Goal: Task Accomplishment & Management: Complete application form

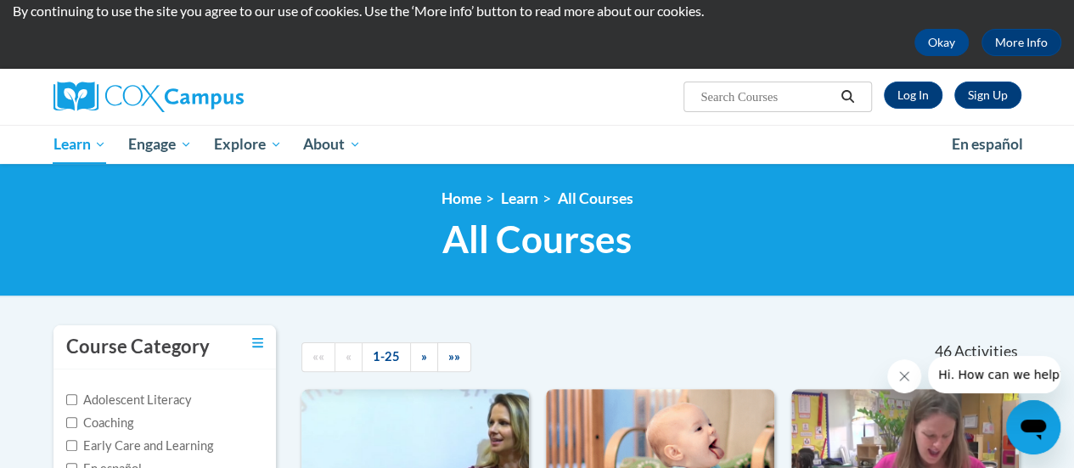
scroll to position [53, 0]
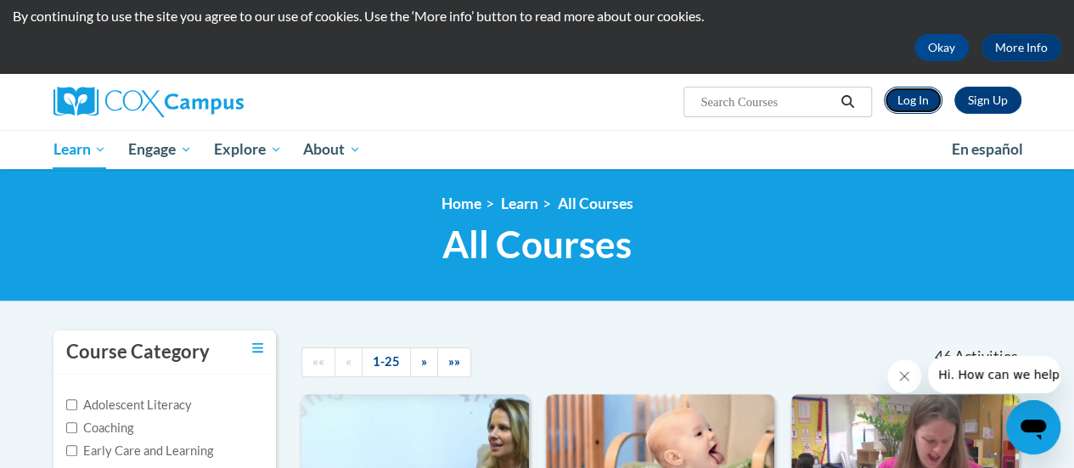
click at [912, 99] on link "Log In" at bounding box center [913, 100] width 59 height 27
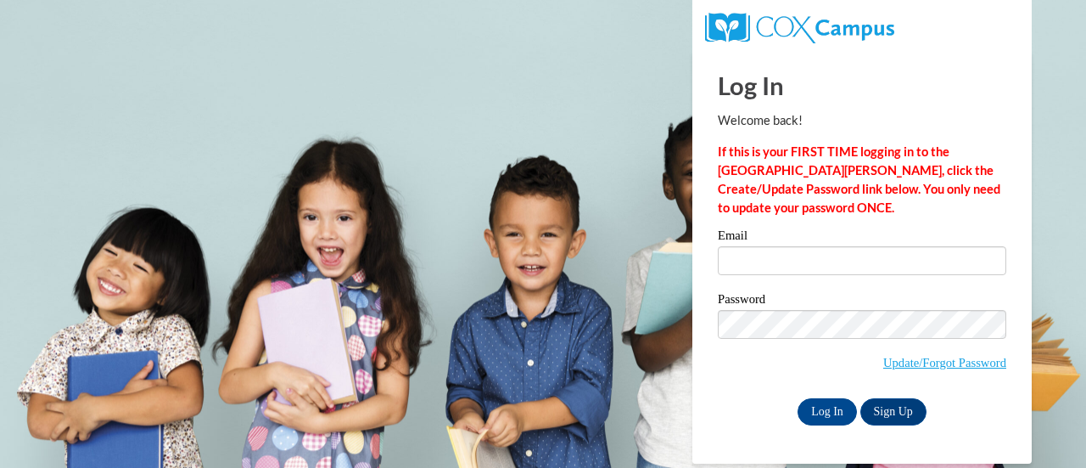
click at [757, 241] on label "Email" at bounding box center [862, 237] width 289 height 17
click at [757, 246] on input "Email" at bounding box center [862, 260] width 289 height 29
click at [808, 265] on input "Email" at bounding box center [862, 260] width 289 height 29
click at [803, 262] on input "Email" at bounding box center [862, 260] width 289 height 29
click at [648, 286] on body "This site uses cookies to help improve your learning experience. By continuing …" at bounding box center [543, 234] width 1086 height 468
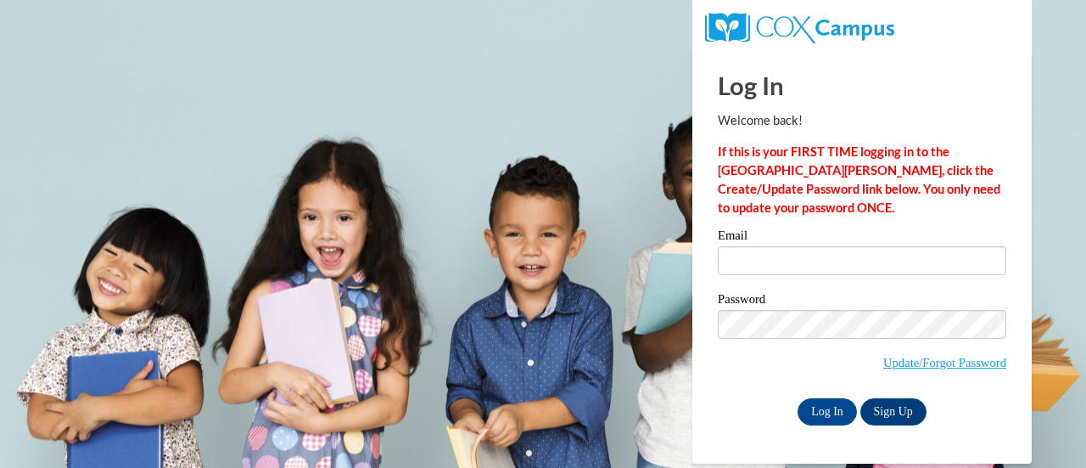
type input "fairies456@gmail.com"
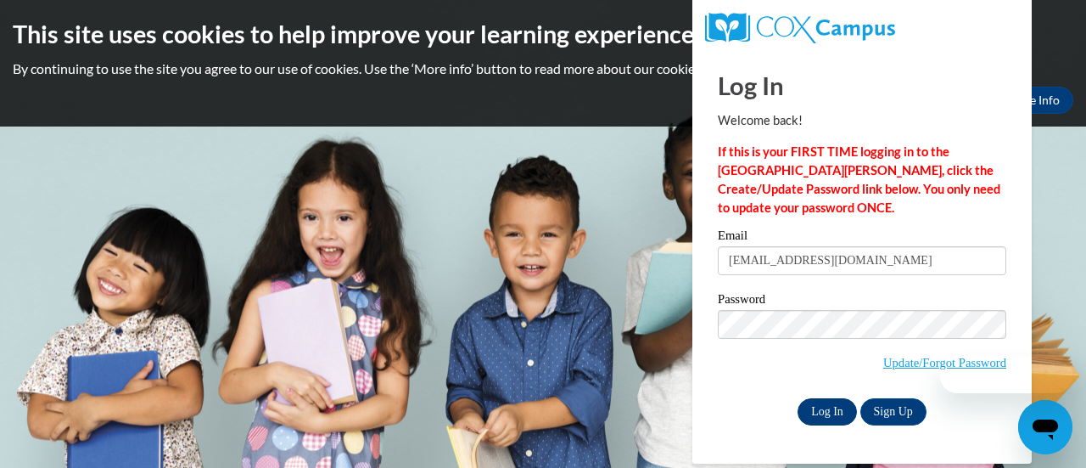
click at [819, 412] on input "Log In" at bounding box center [827, 411] width 59 height 27
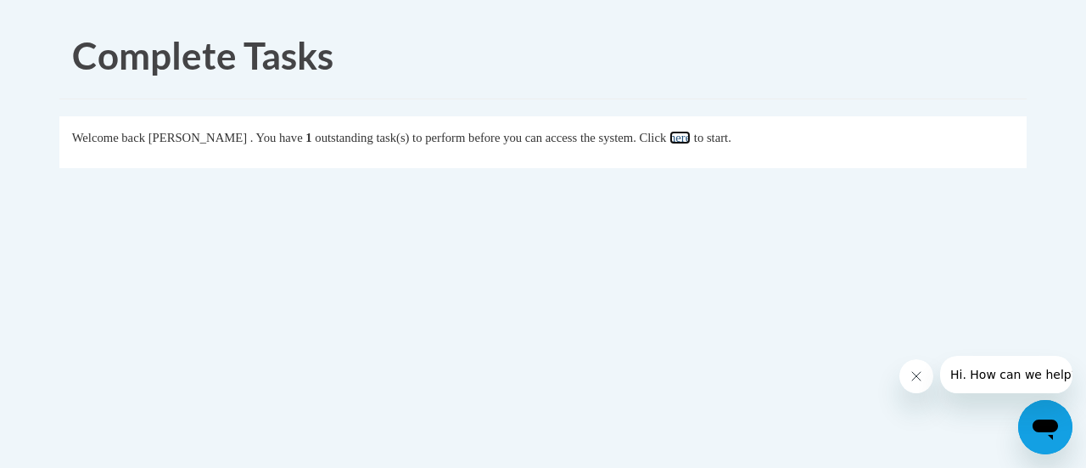
click at [691, 138] on link "here" at bounding box center [680, 138] width 21 height 14
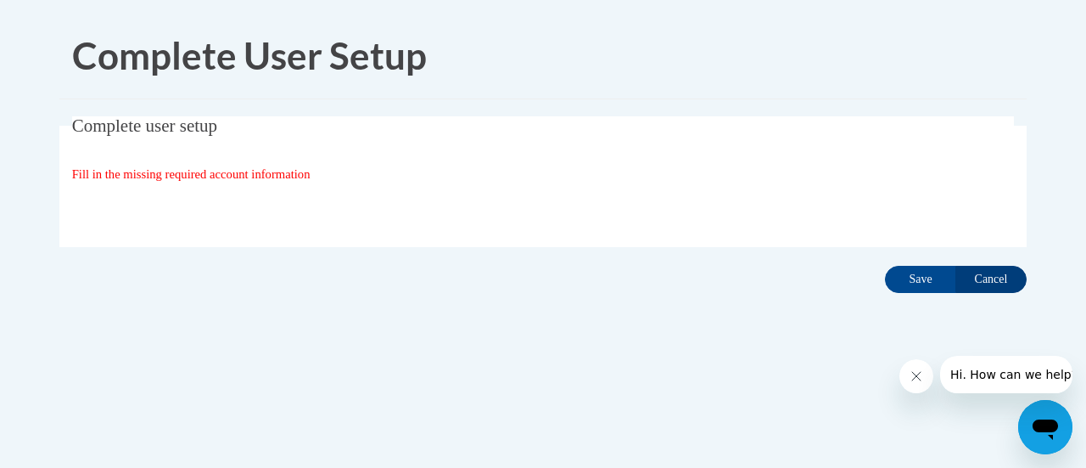
click at [983, 274] on input "Cancel" at bounding box center [991, 279] width 71 height 27
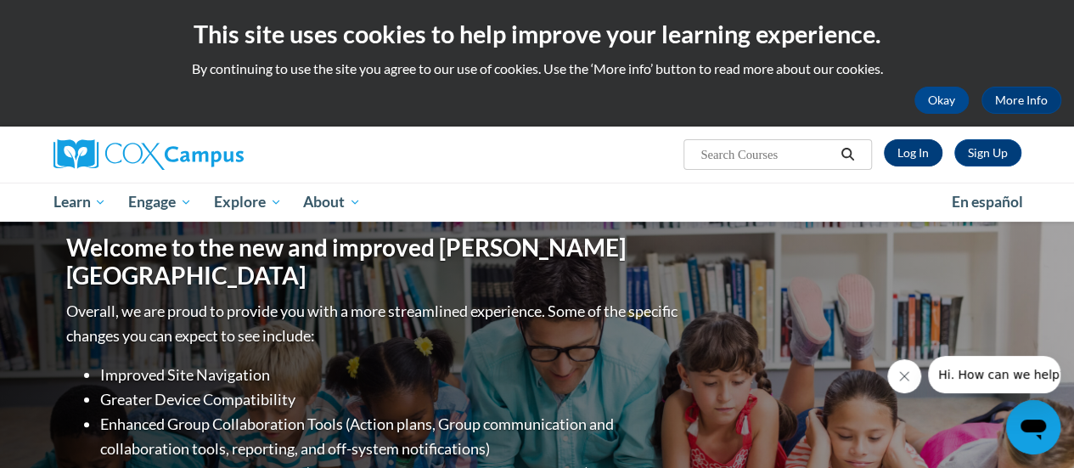
click at [913, 157] on link "Log In" at bounding box center [913, 152] width 59 height 27
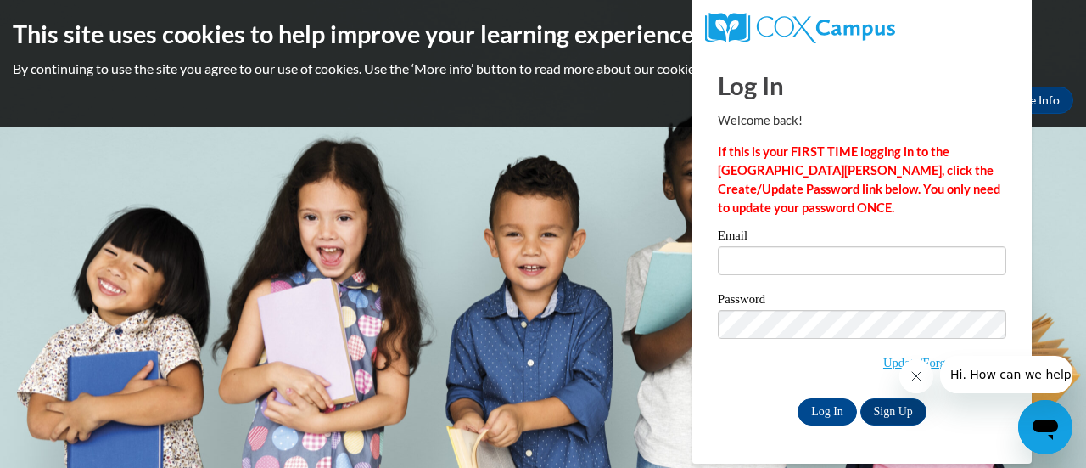
type input "fairies456@gmail.com"
click at [822, 412] on input "Log In" at bounding box center [827, 411] width 59 height 27
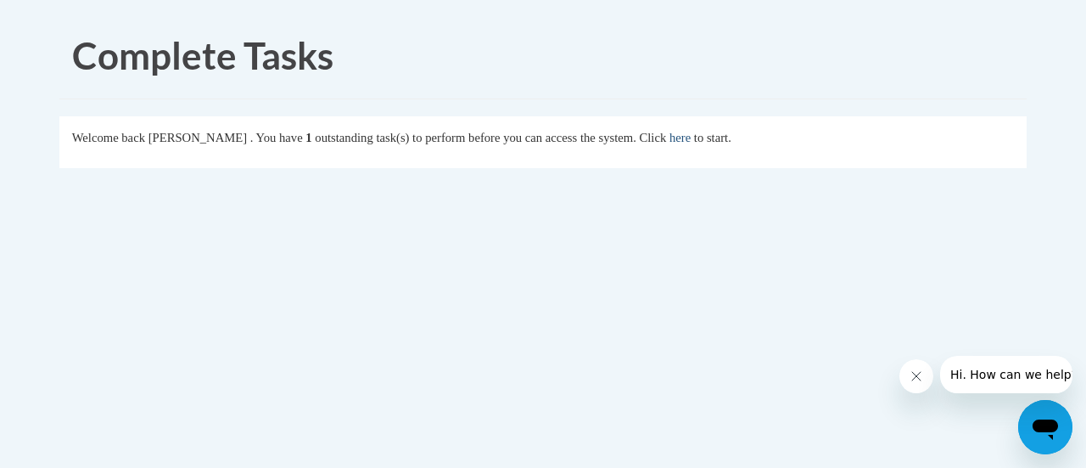
click at [691, 137] on link "here" at bounding box center [680, 138] width 21 height 14
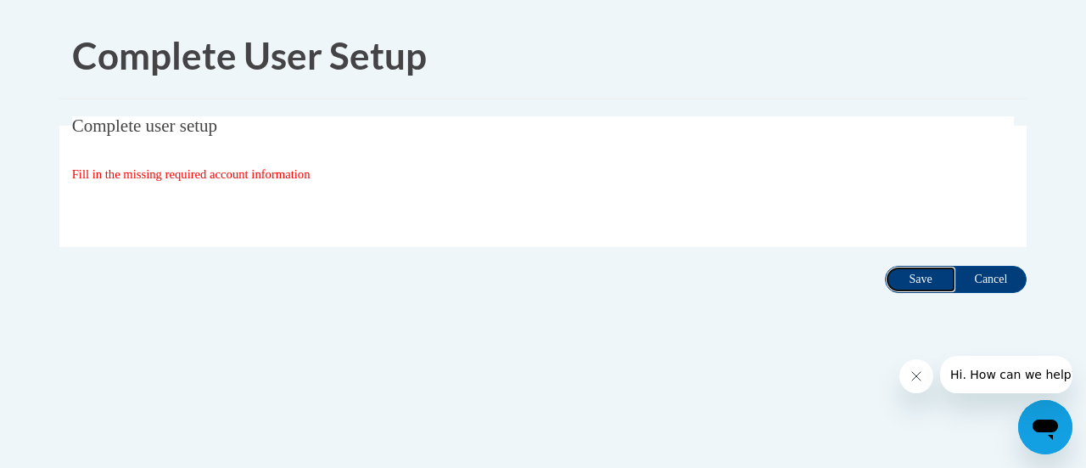
click at [905, 278] on input "Save" at bounding box center [920, 279] width 71 height 27
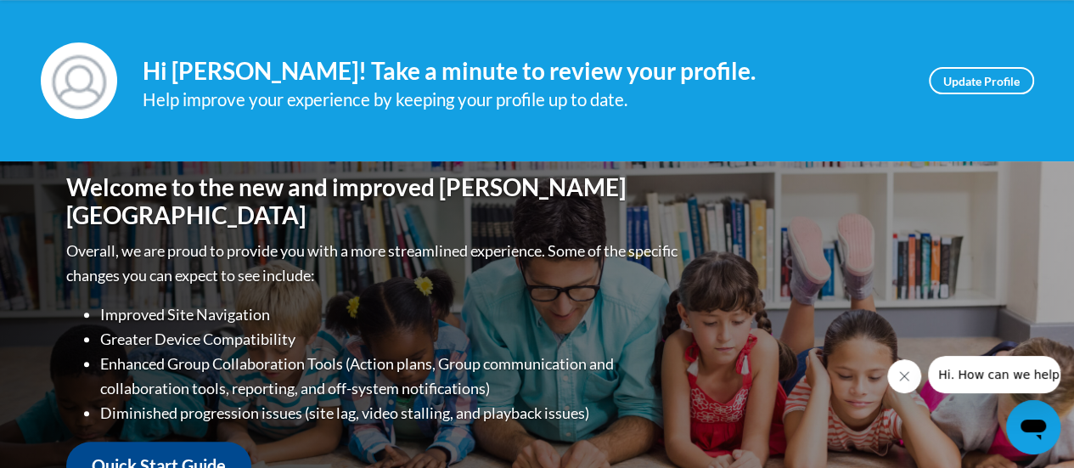
scroll to position [191, 0]
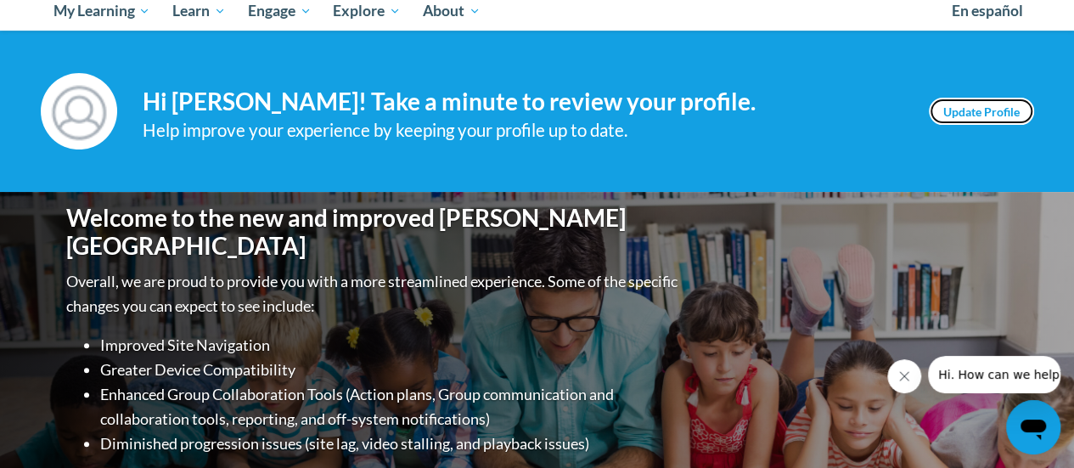
click at [1006, 112] on link "Update Profile" at bounding box center [980, 111] width 105 height 27
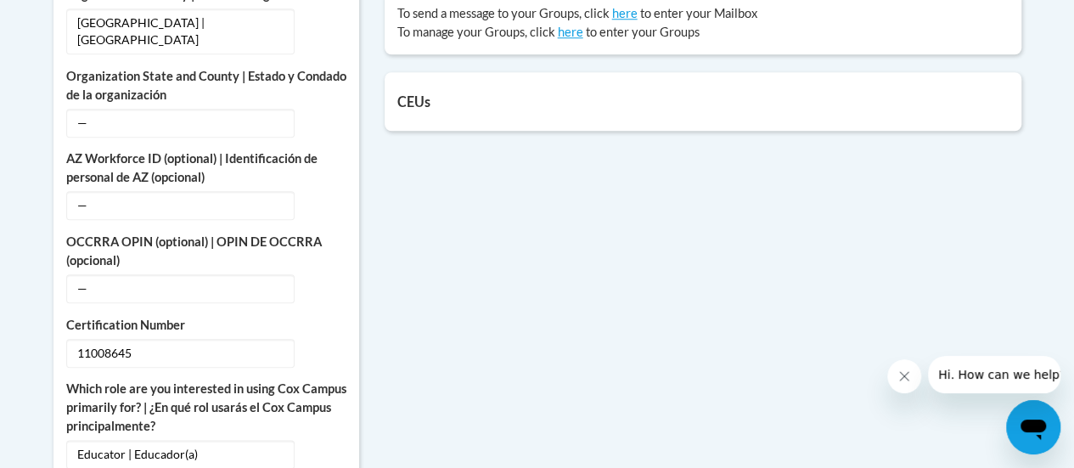
scroll to position [786, 0]
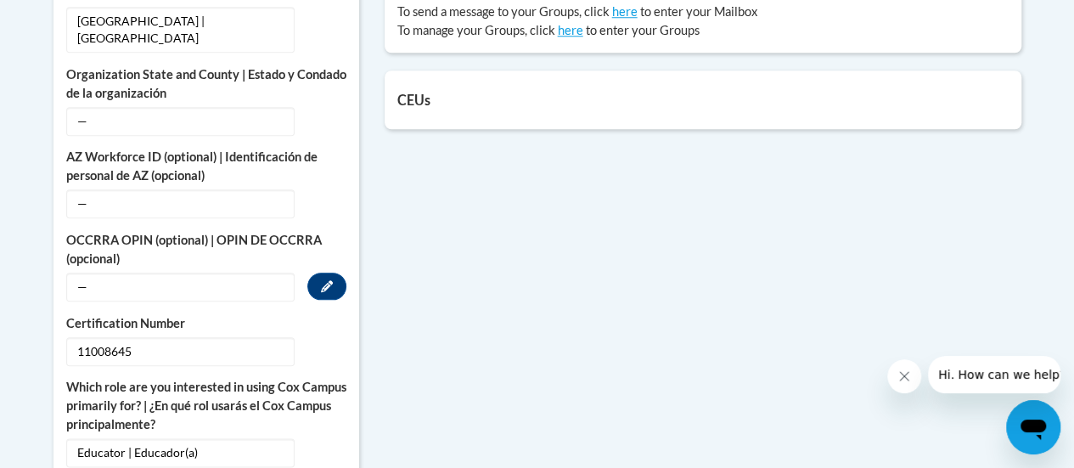
click at [200, 285] on span "—" at bounding box center [180, 286] width 228 height 29
click at [216, 295] on span "—" at bounding box center [180, 286] width 228 height 29
click at [312, 289] on button "Edit" at bounding box center [326, 285] width 39 height 27
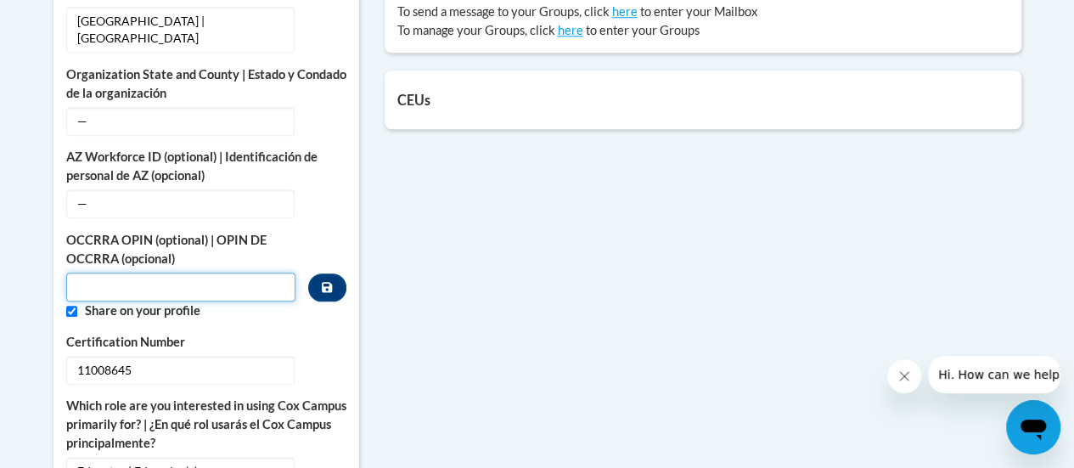
click at [188, 286] on input "Custom profile fields" at bounding box center [181, 286] width 230 height 29
type input "11008645"
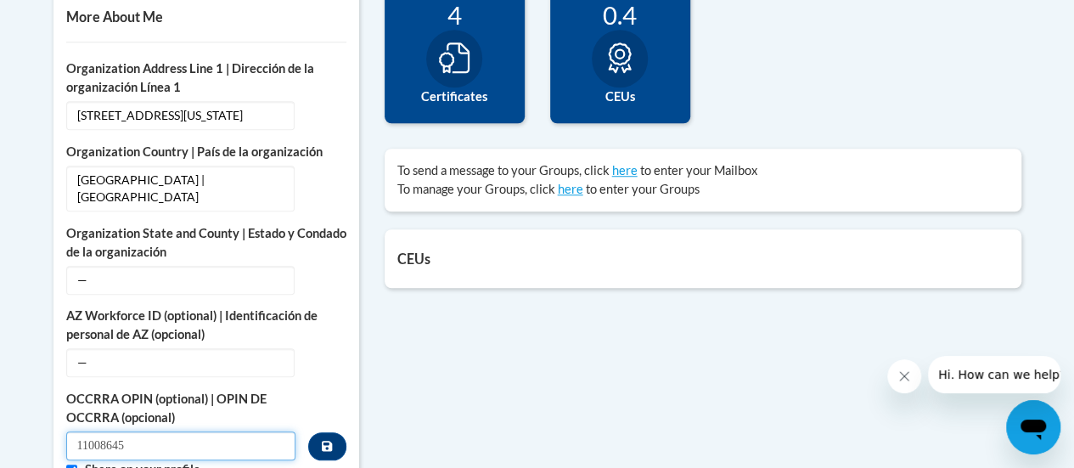
scroll to position [623, 0]
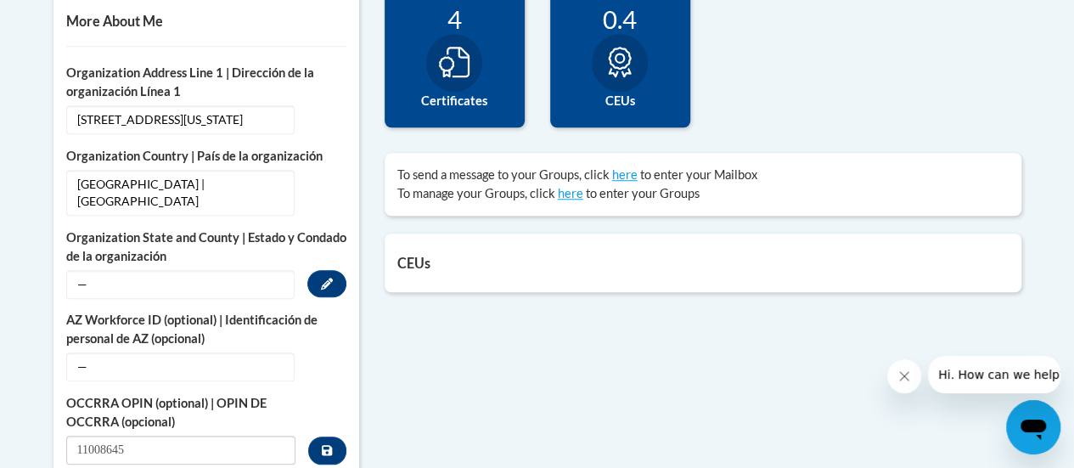
click at [278, 292] on span "—" at bounding box center [180, 284] width 228 height 29
click at [328, 282] on icon "Custom profile fields" at bounding box center [327, 284] width 12 height 12
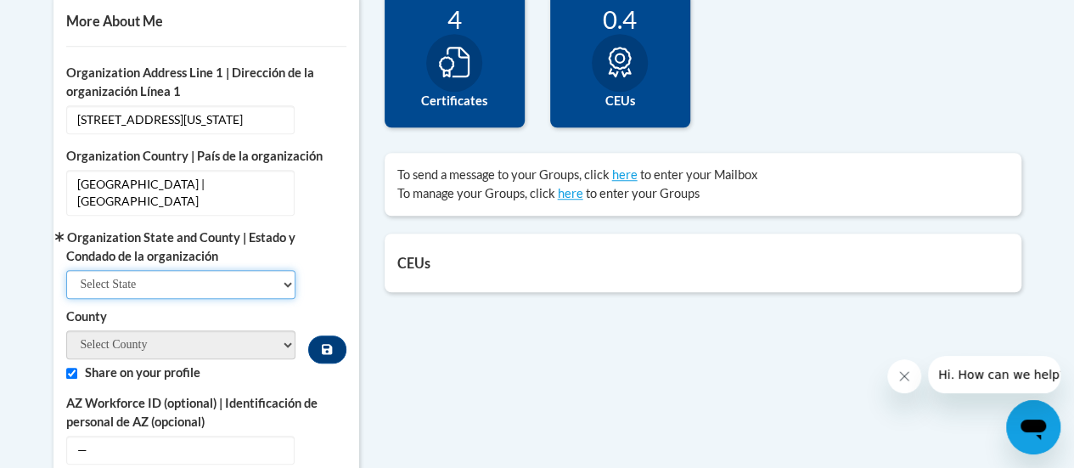
click at [285, 283] on select "Select State Alabama Alaska Arizona Arkansas California Colorado Connecticut De…" at bounding box center [181, 284] width 230 height 29
select select "Ohio"
click at [66, 270] on select "Select State Alabama Alaska Arizona Arkansas California Colorado Connecticut De…" at bounding box center [181, 284] width 230 height 29
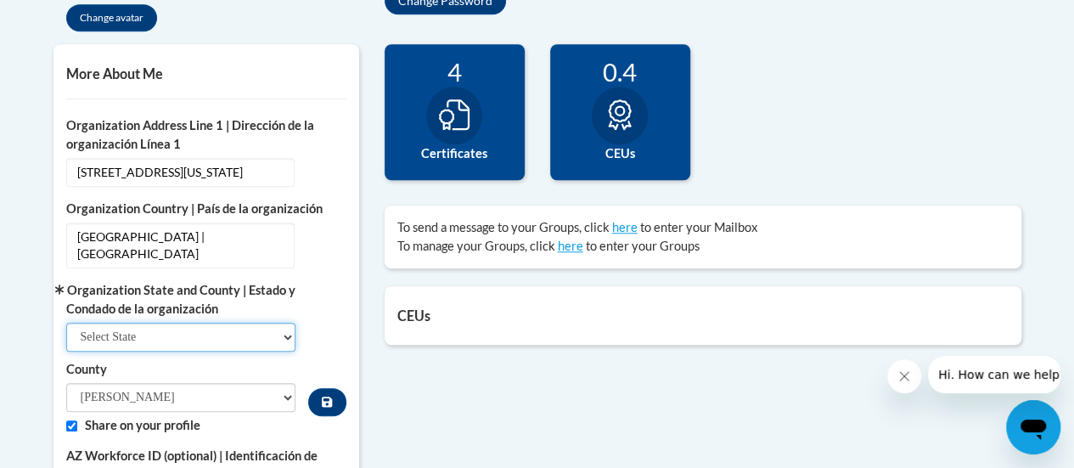
scroll to position [568, 0]
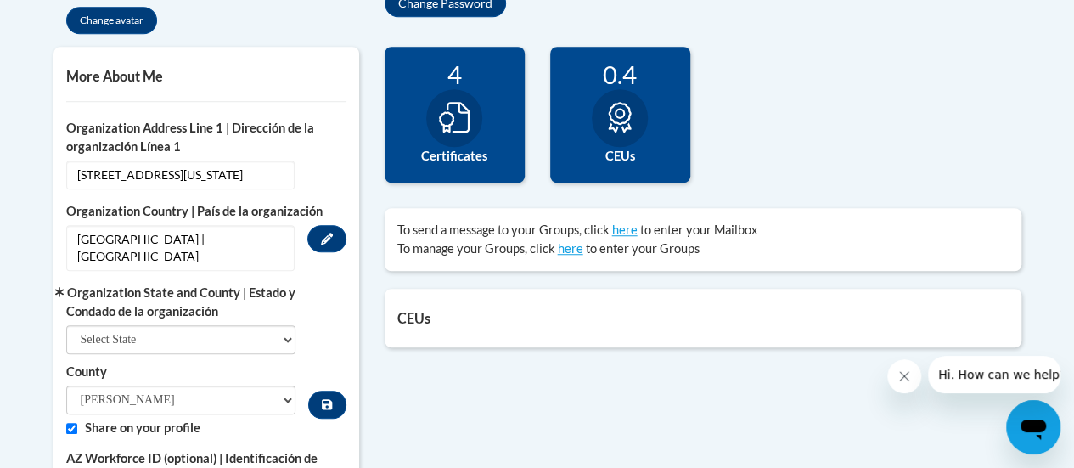
click at [280, 260] on span "United States | Estados Unidos" at bounding box center [180, 248] width 228 height 46
click at [326, 244] on icon "Custom profile fields" at bounding box center [327, 239] width 12 height 12
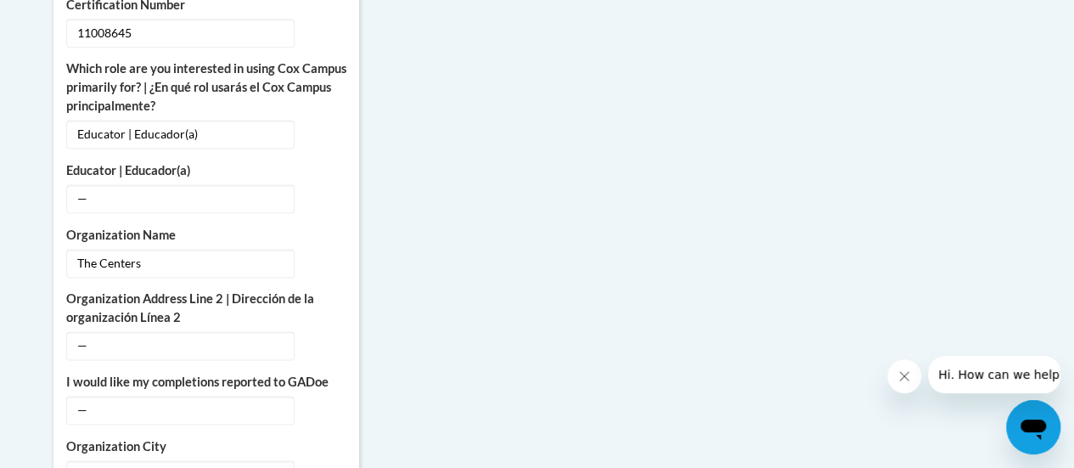
scroll to position [1132, 0]
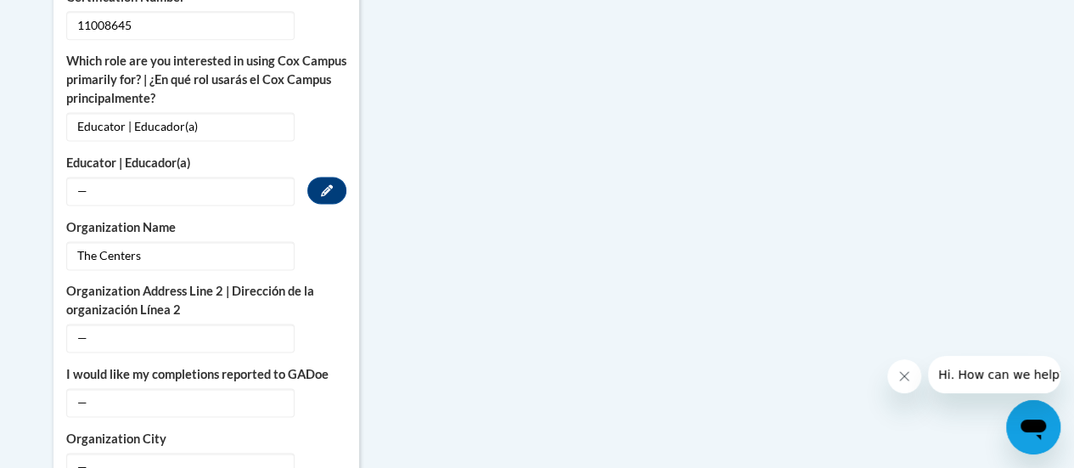
click at [280, 205] on span "—" at bounding box center [180, 191] width 228 height 29
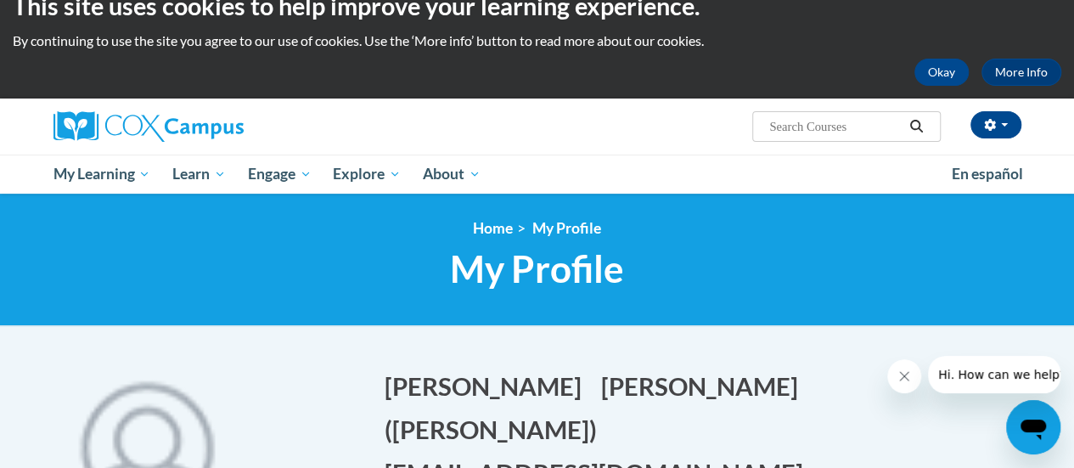
scroll to position [0, 0]
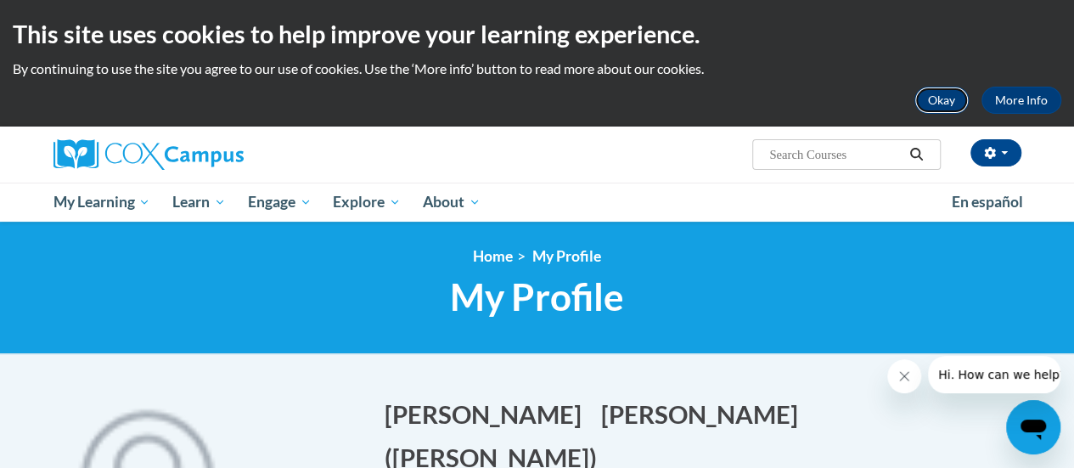
click at [940, 105] on button "Okay" at bounding box center [941, 100] width 54 height 27
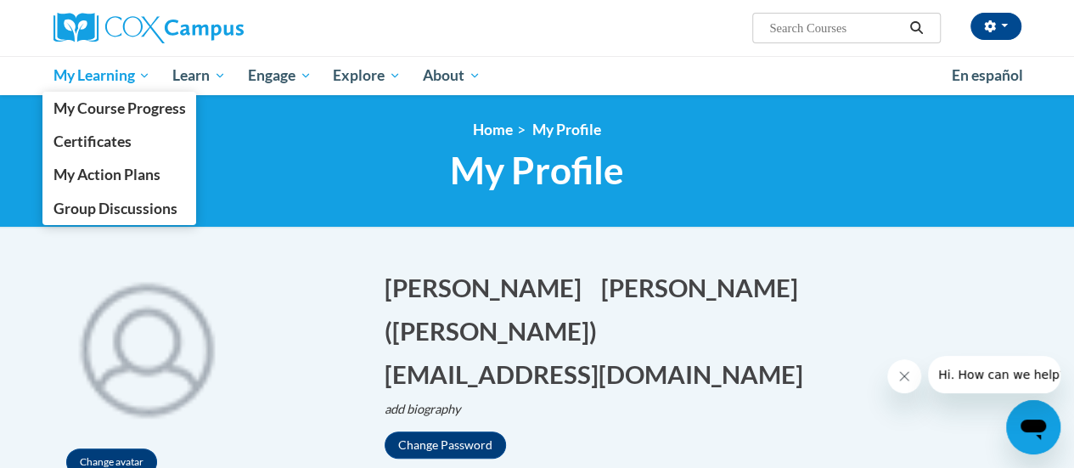
click at [121, 72] on span "My Learning" at bounding box center [102, 75] width 98 height 20
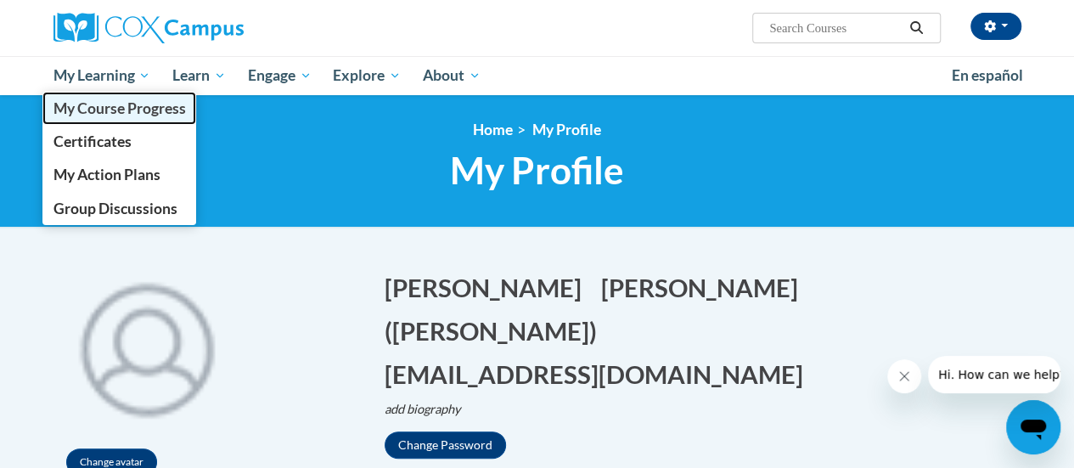
click at [172, 117] on link "My Course Progress" at bounding box center [119, 108] width 154 height 33
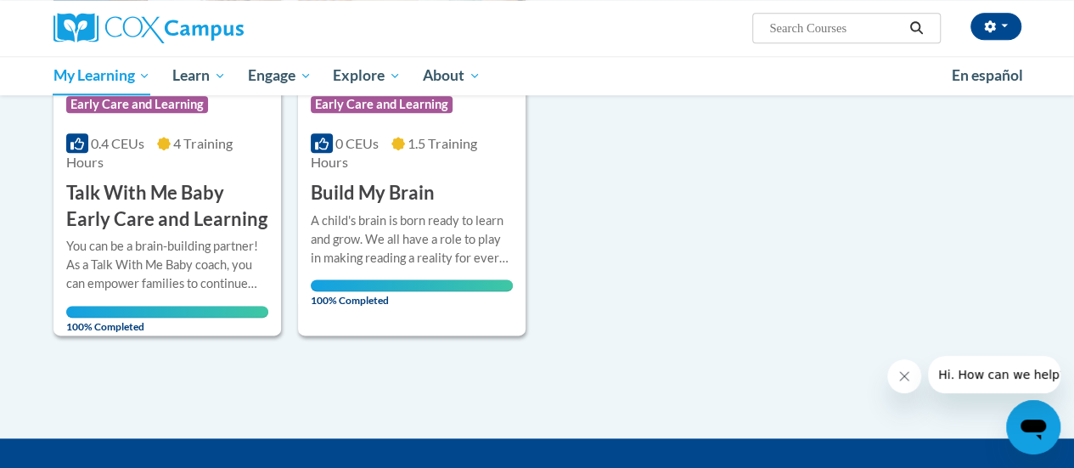
scroll to position [942, 0]
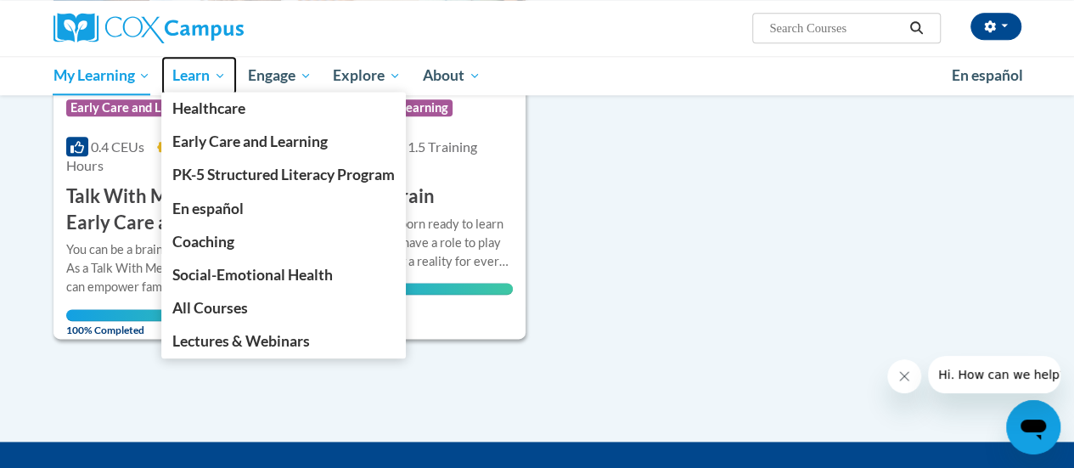
click at [219, 84] on span "Learn" at bounding box center [198, 75] width 53 height 20
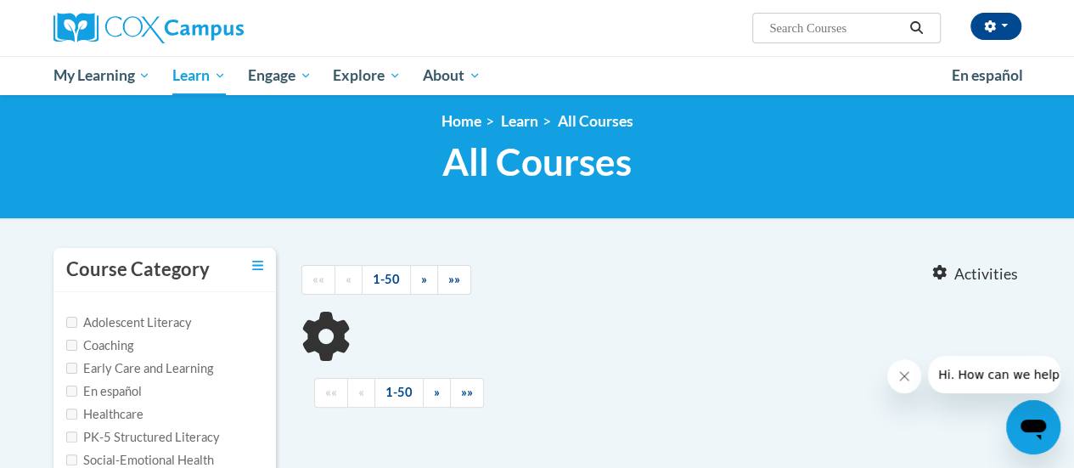
scroll to position [8, 0]
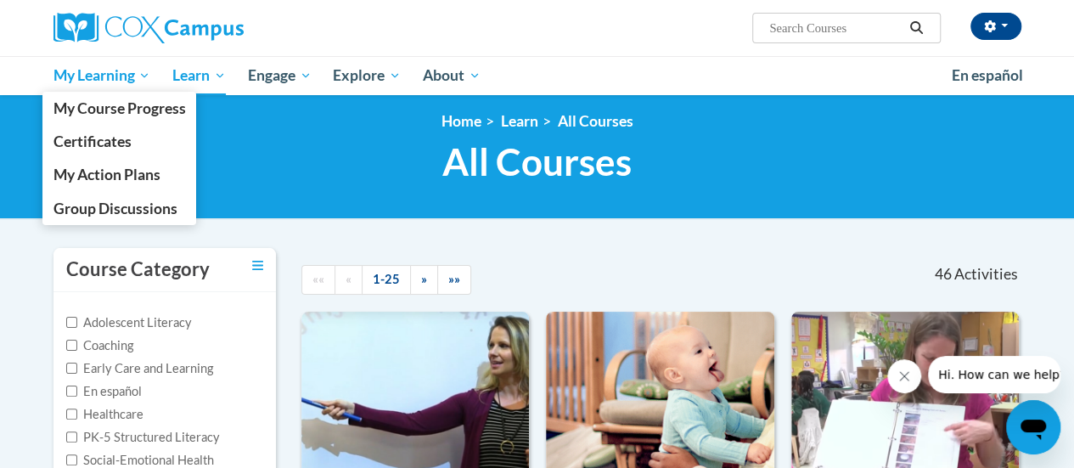
click at [128, 74] on span "My Learning" at bounding box center [102, 75] width 98 height 20
click at [146, 178] on span "My Action Plans" at bounding box center [106, 174] width 107 height 18
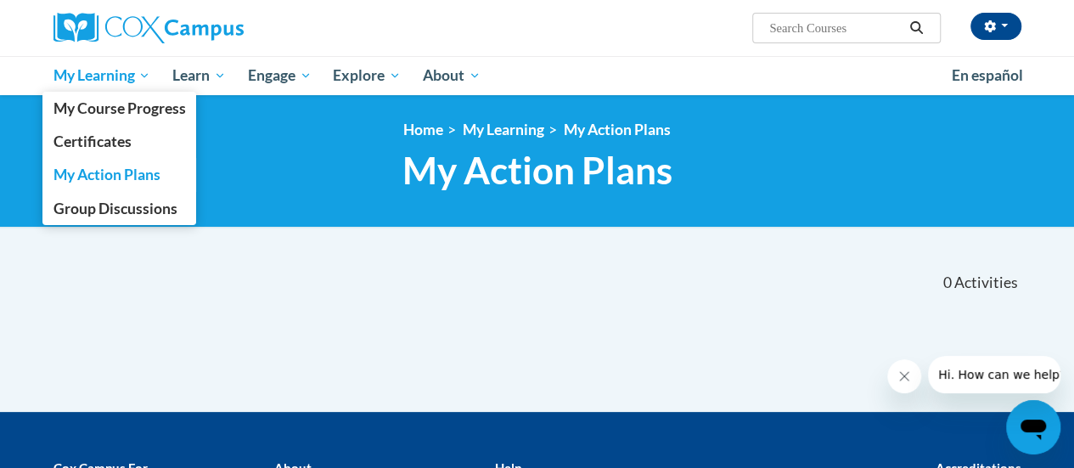
click at [143, 78] on span "My Learning" at bounding box center [102, 75] width 98 height 20
click at [146, 115] on span "My Course Progress" at bounding box center [119, 108] width 132 height 18
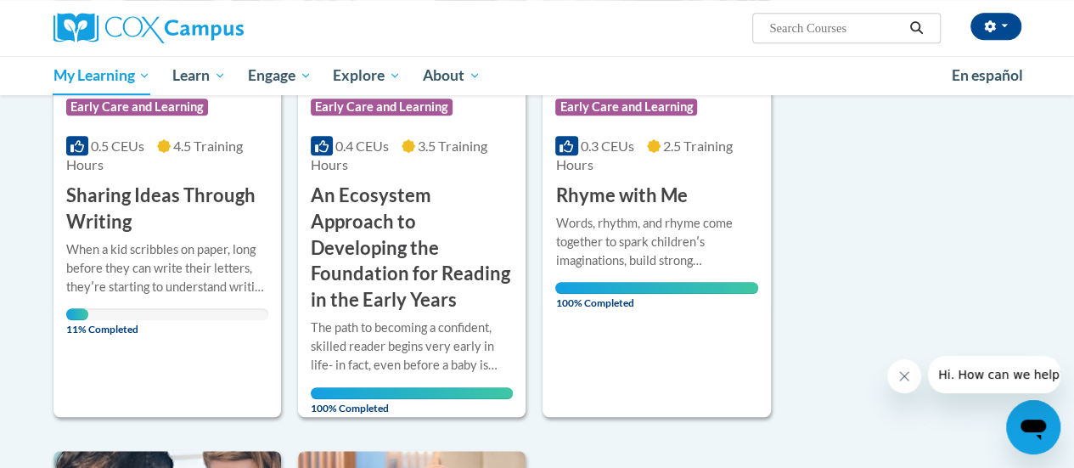
scroll to position [401, 0]
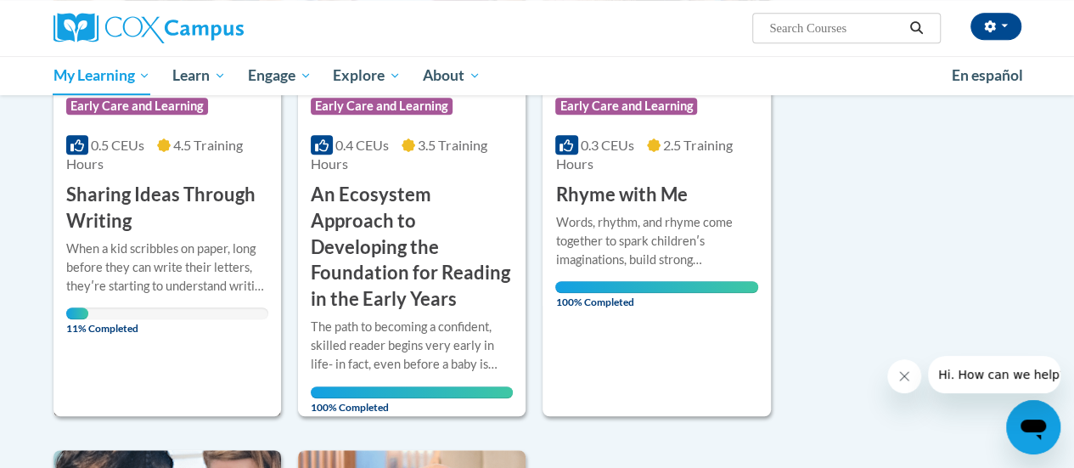
click at [183, 235] on div "More Info Open When a kid scribbles on paper, long before they can write their …" at bounding box center [166, 283] width 227 height 98
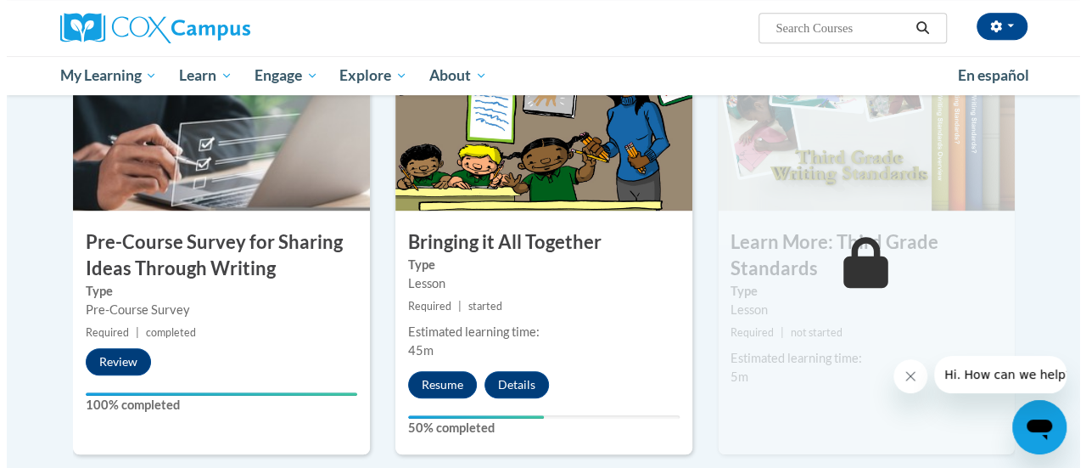
scroll to position [404, 0]
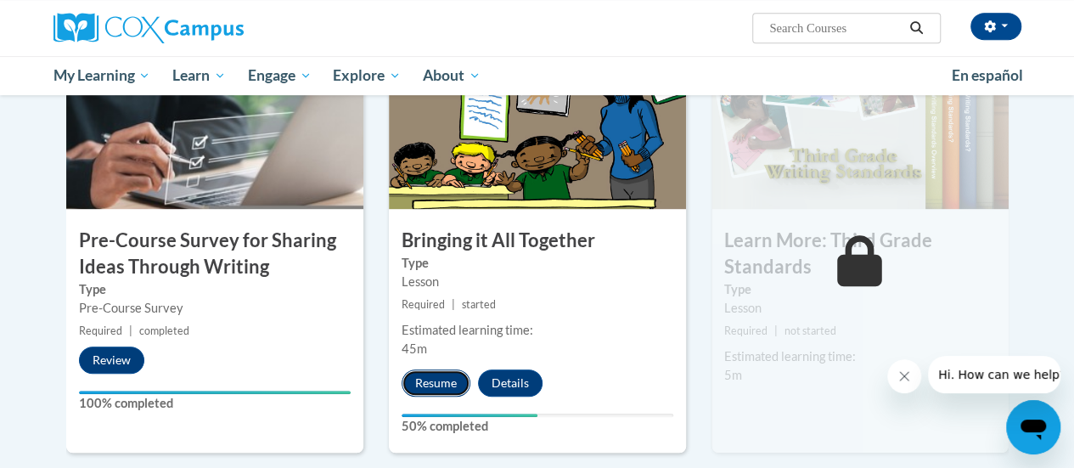
click at [449, 385] on button "Resume" at bounding box center [435, 382] width 69 height 27
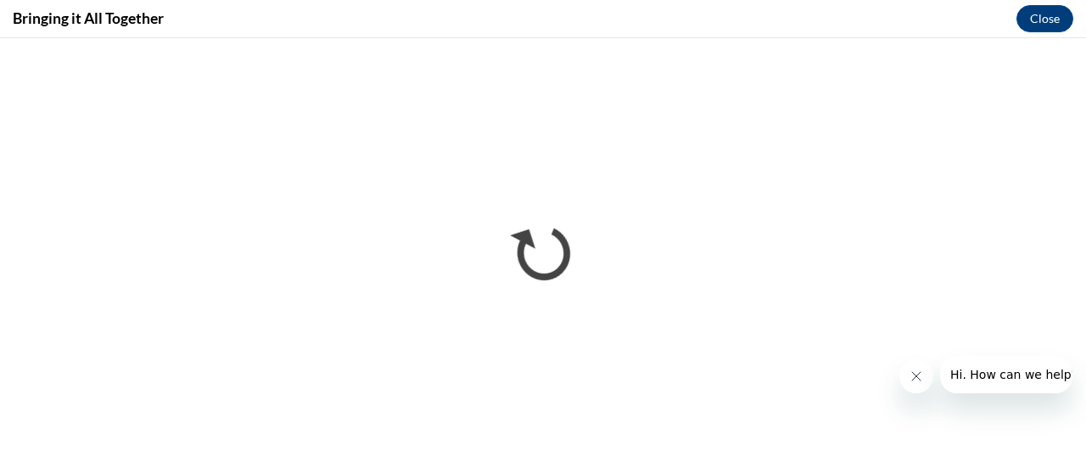
scroll to position [0, 0]
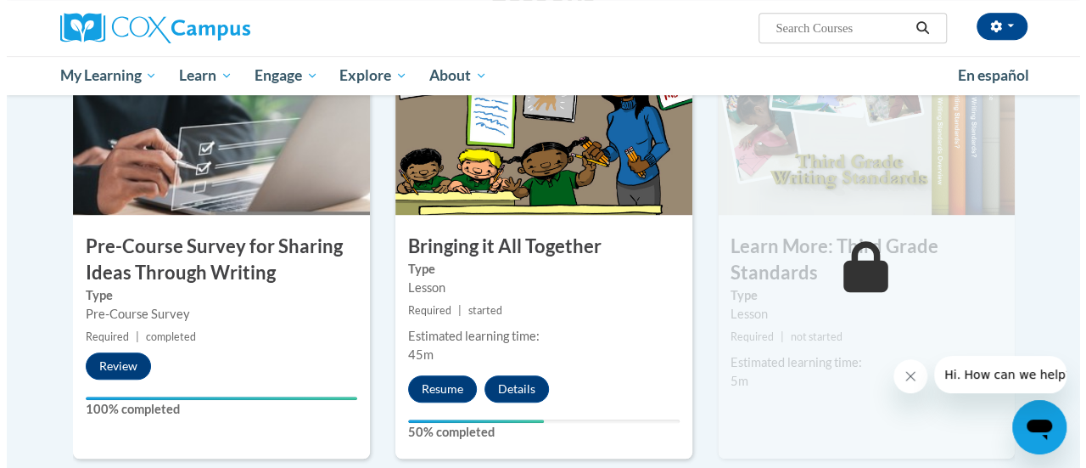
scroll to position [399, 0]
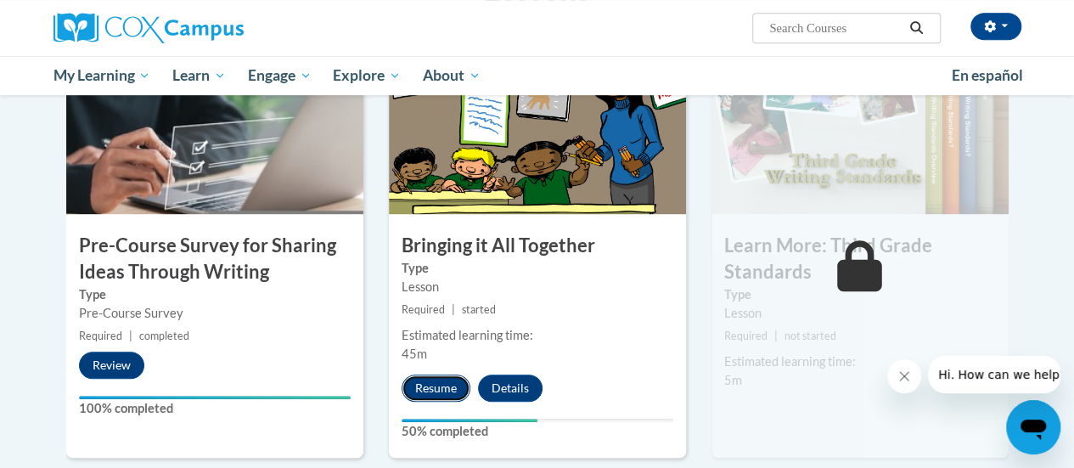
click at [436, 389] on button "Resume" at bounding box center [435, 387] width 69 height 27
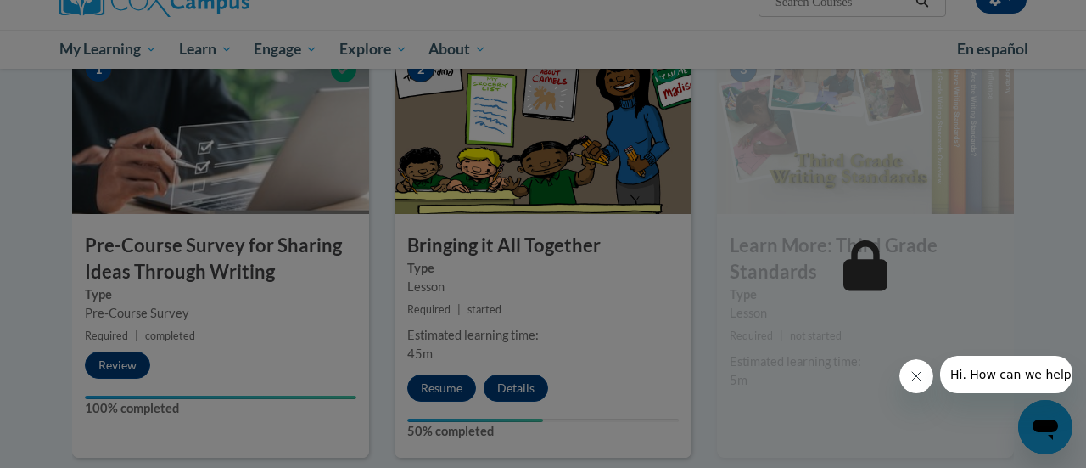
click at [436, 390] on div at bounding box center [543, 234] width 1086 height 468
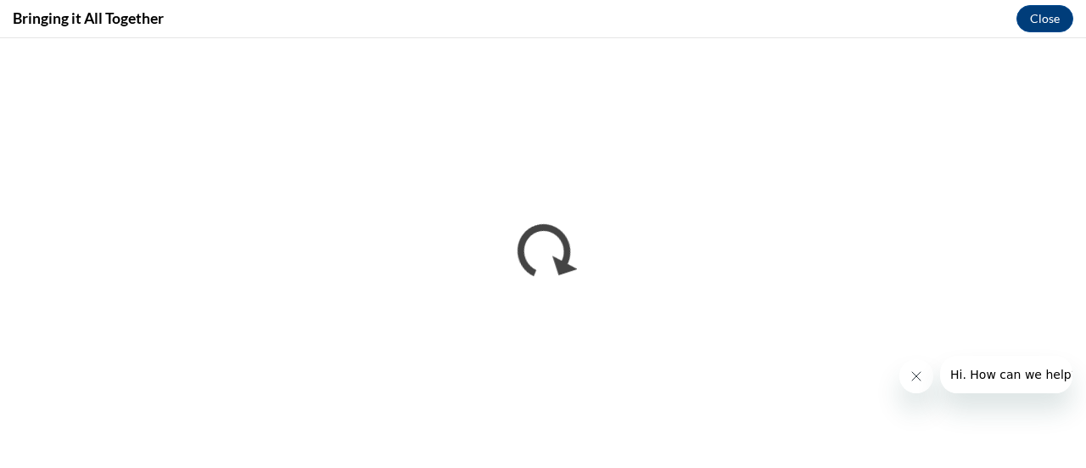
scroll to position [0, 0]
click at [917, 383] on button "Close message from company" at bounding box center [916, 376] width 34 height 34
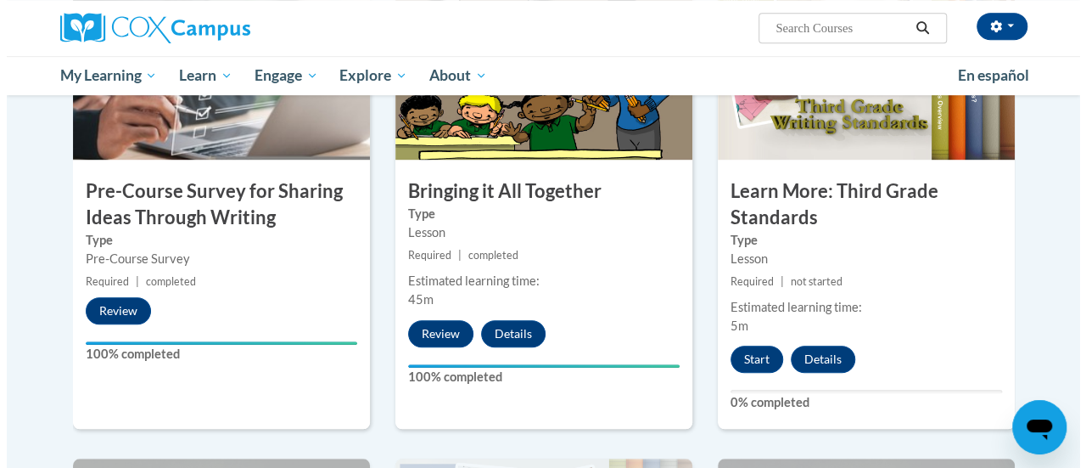
scroll to position [446, 0]
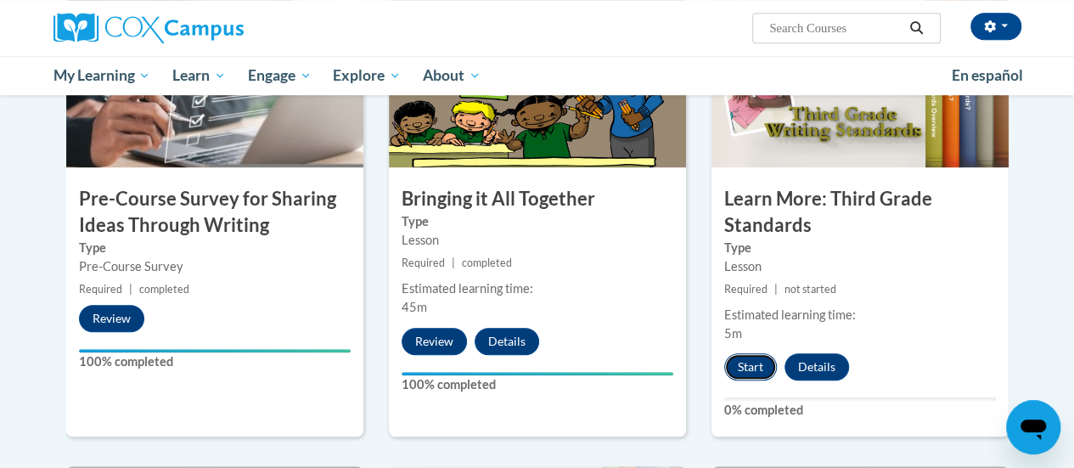
click at [753, 367] on button "Start" at bounding box center [750, 366] width 53 height 27
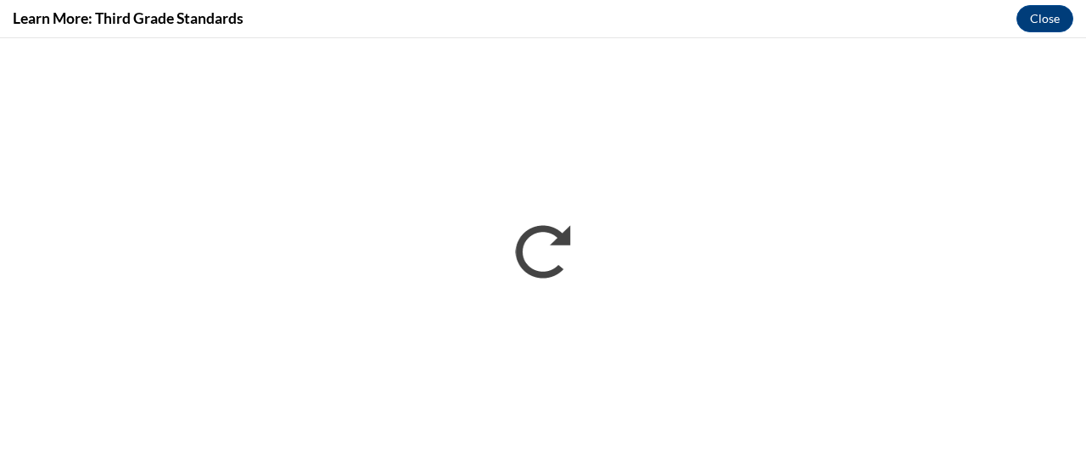
scroll to position [0, 0]
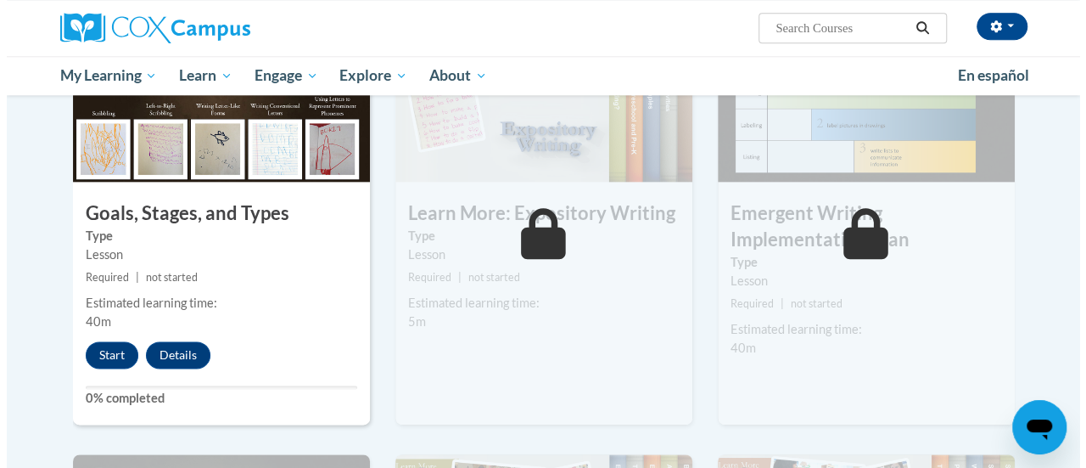
scroll to position [903, 0]
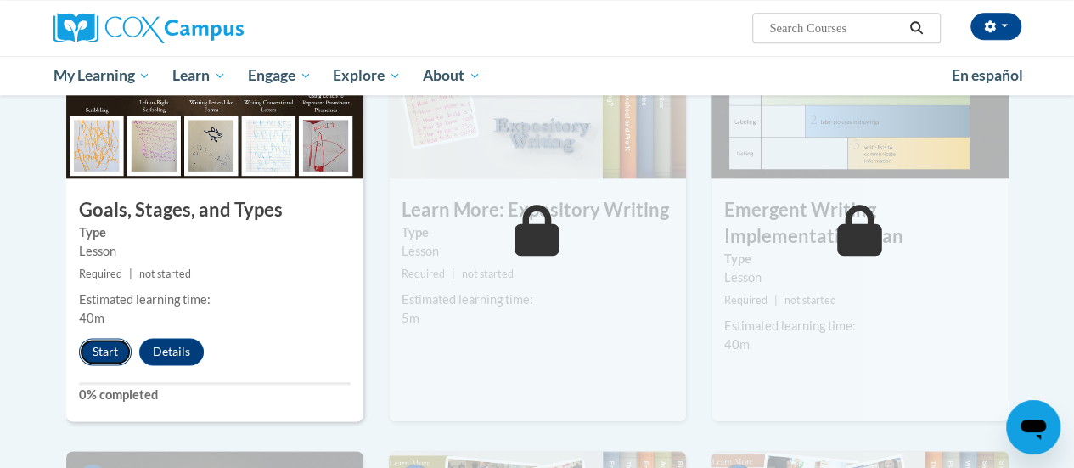
click at [88, 340] on button "Start" at bounding box center [105, 351] width 53 height 27
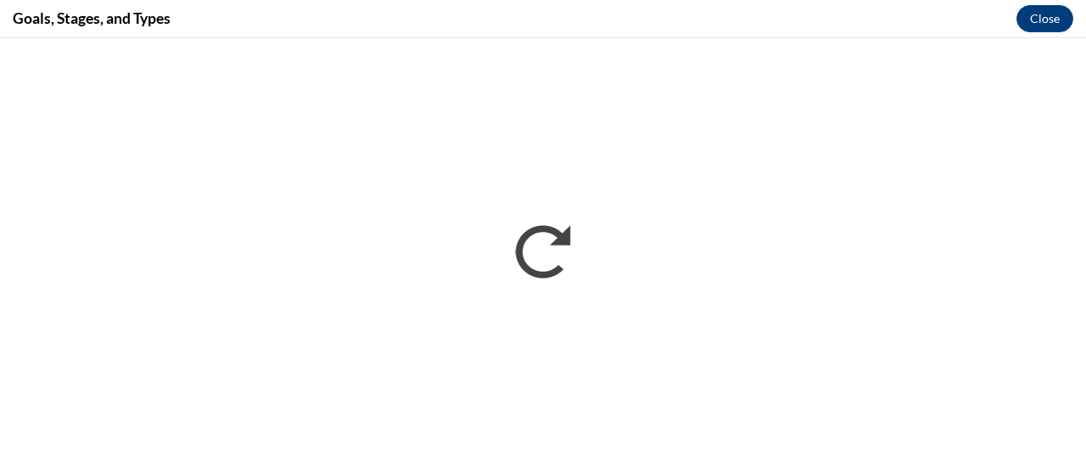
scroll to position [0, 0]
